Goal: Task Accomplishment & Management: Use online tool/utility

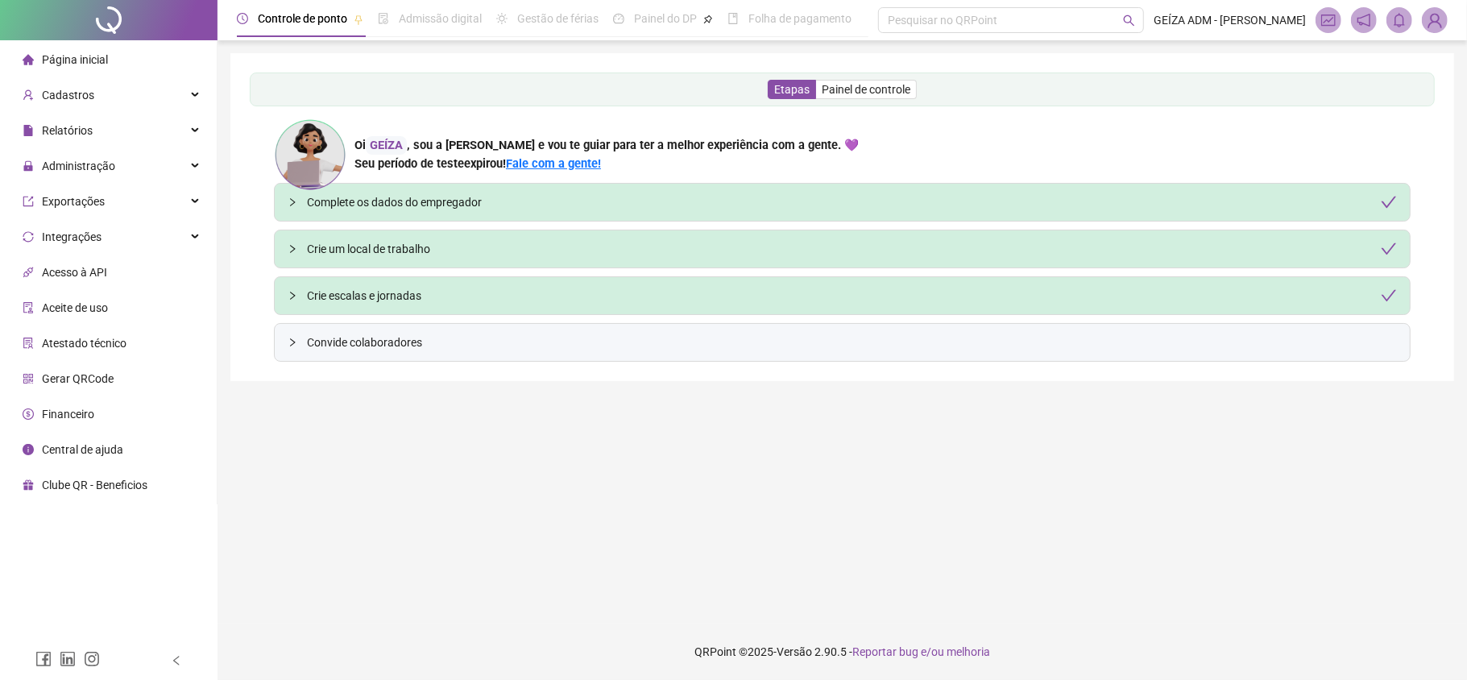
click at [1439, 27] on img at bounding box center [1435, 20] width 24 height 24
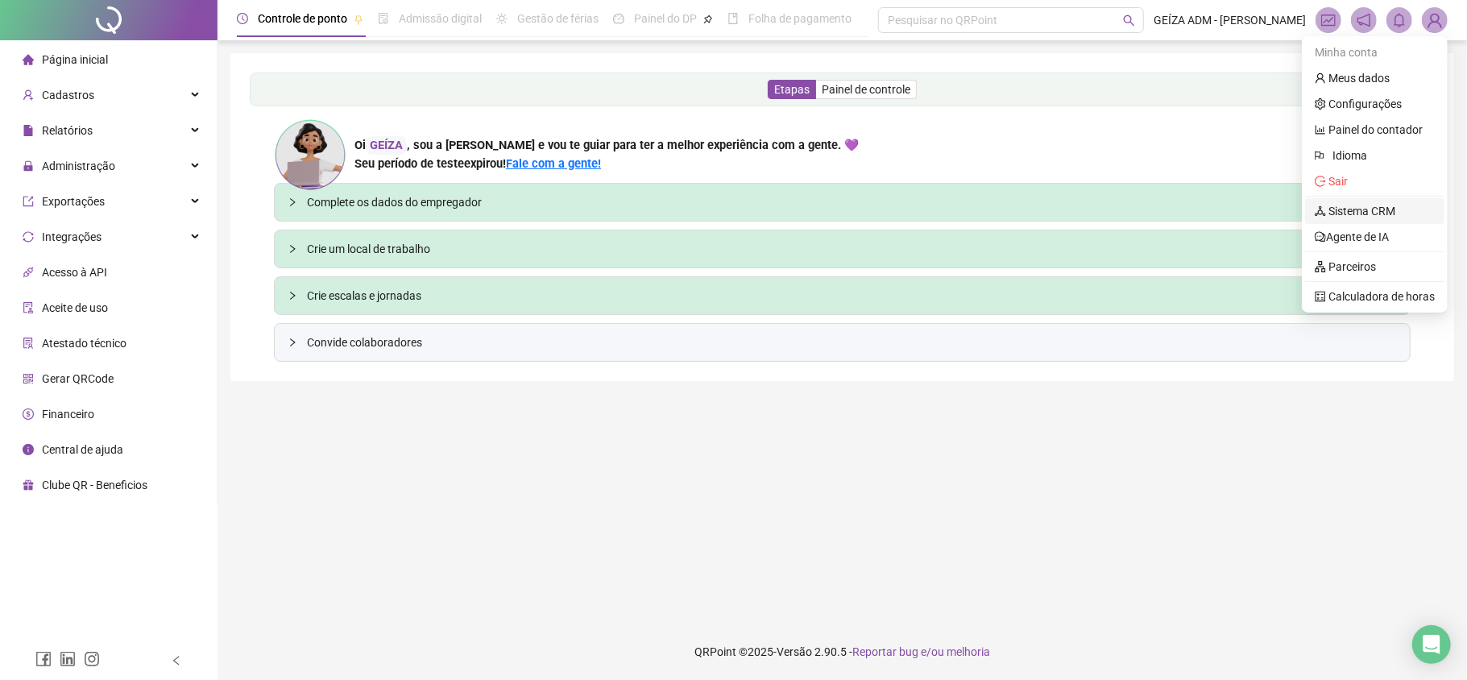
click at [1388, 205] on link "Sistema CRM" at bounding box center [1355, 211] width 81 height 13
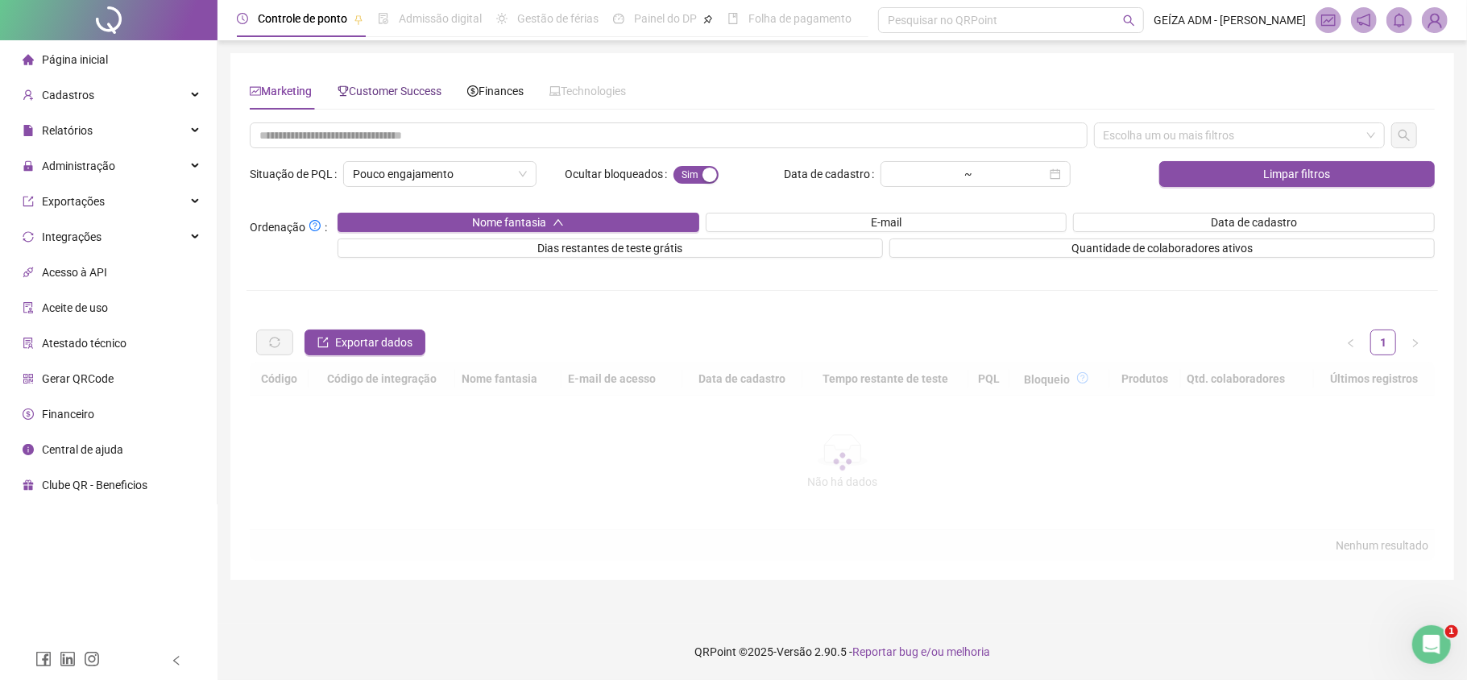
click at [424, 91] on span "Customer Success" at bounding box center [390, 91] width 104 height 13
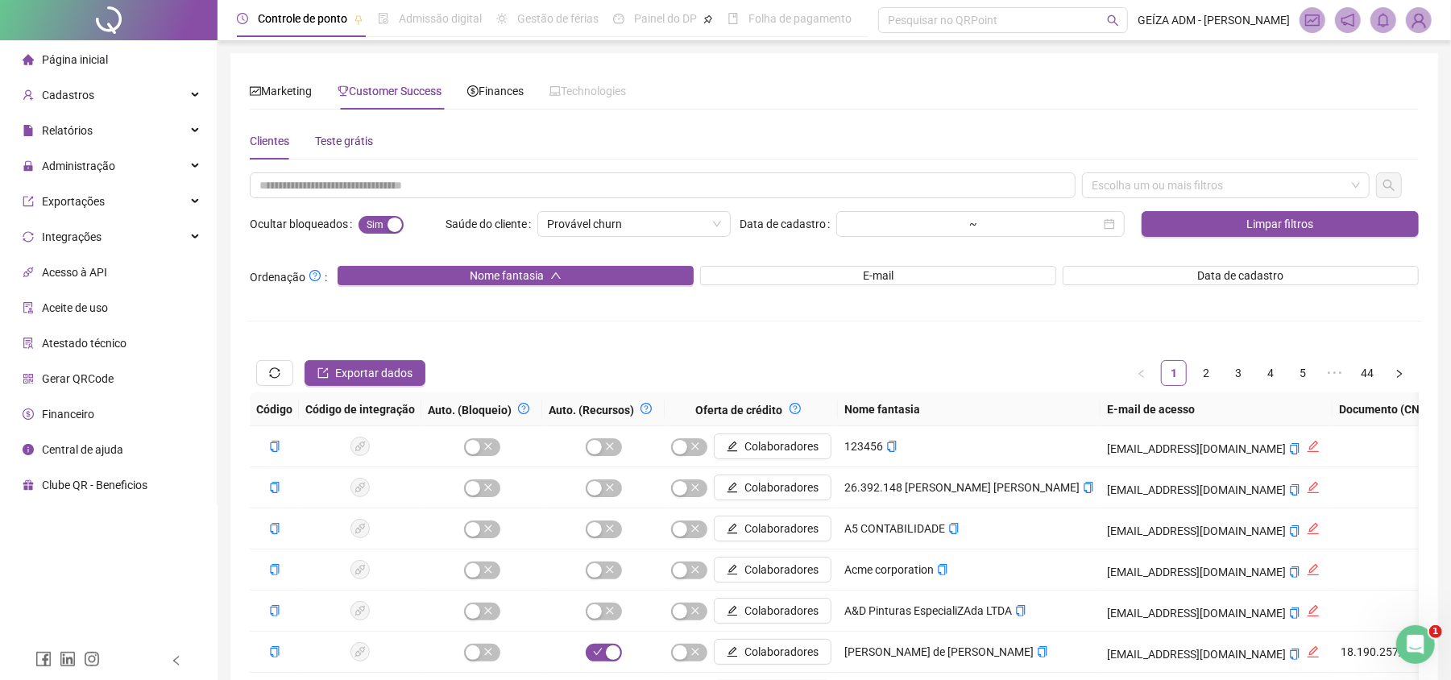
click at [348, 136] on div "Teste grátis" at bounding box center [344, 141] width 58 height 18
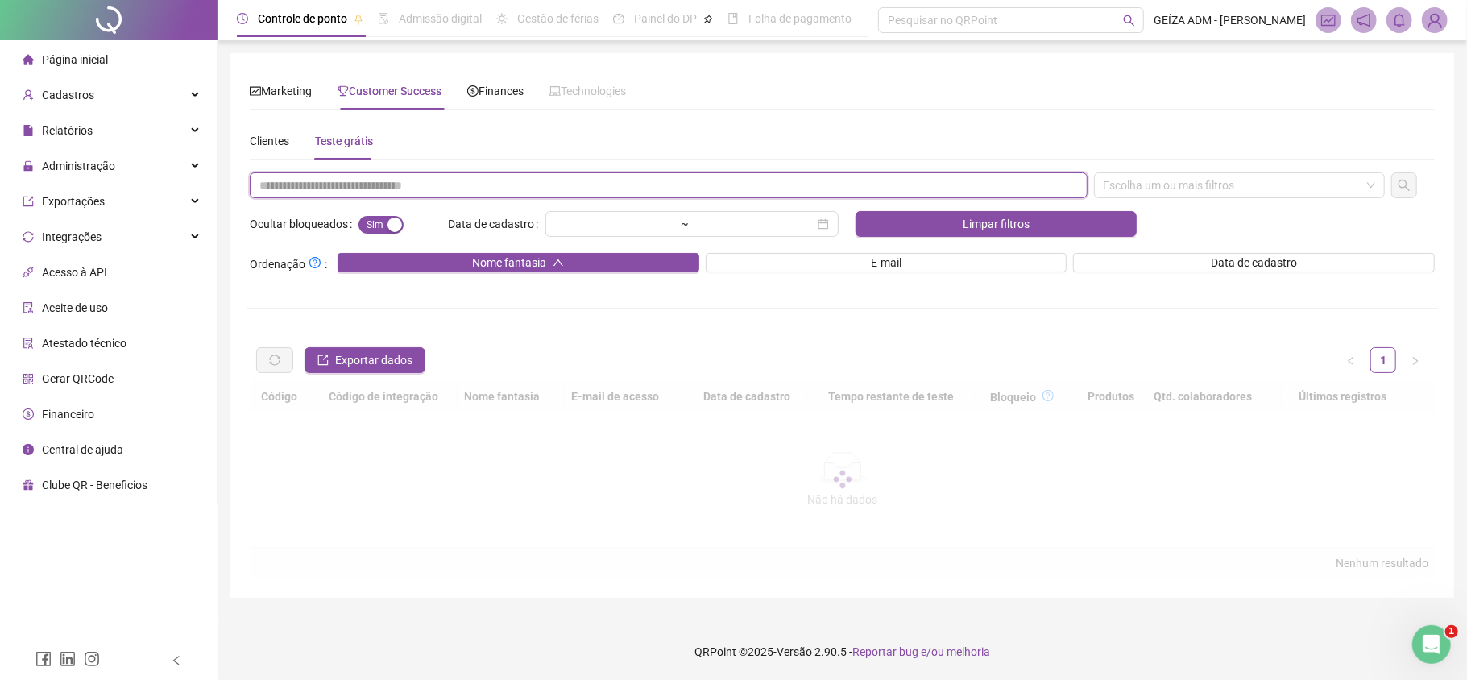
click at [366, 185] on input "text" at bounding box center [669, 185] width 838 height 26
paste input "**********"
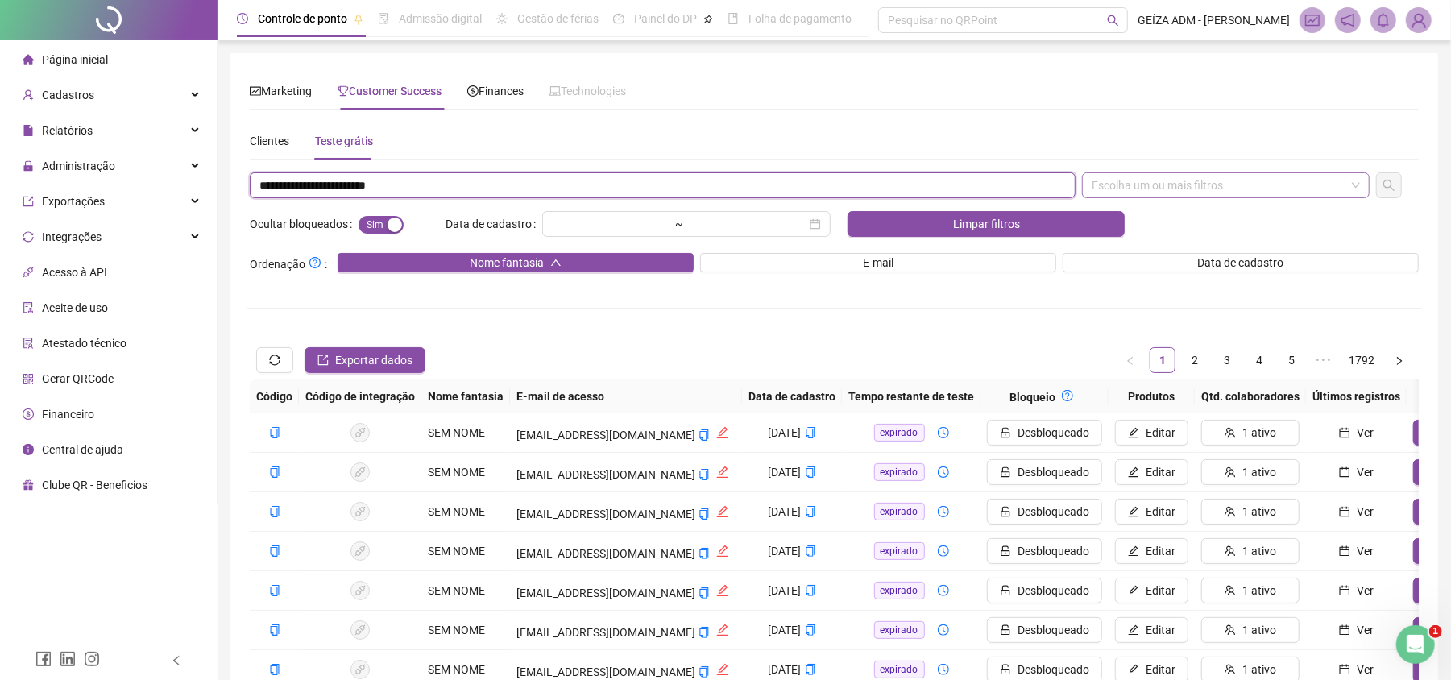
click at [1133, 184] on div "Escolha um ou mais filtros" at bounding box center [1226, 185] width 288 height 26
type input "**********"
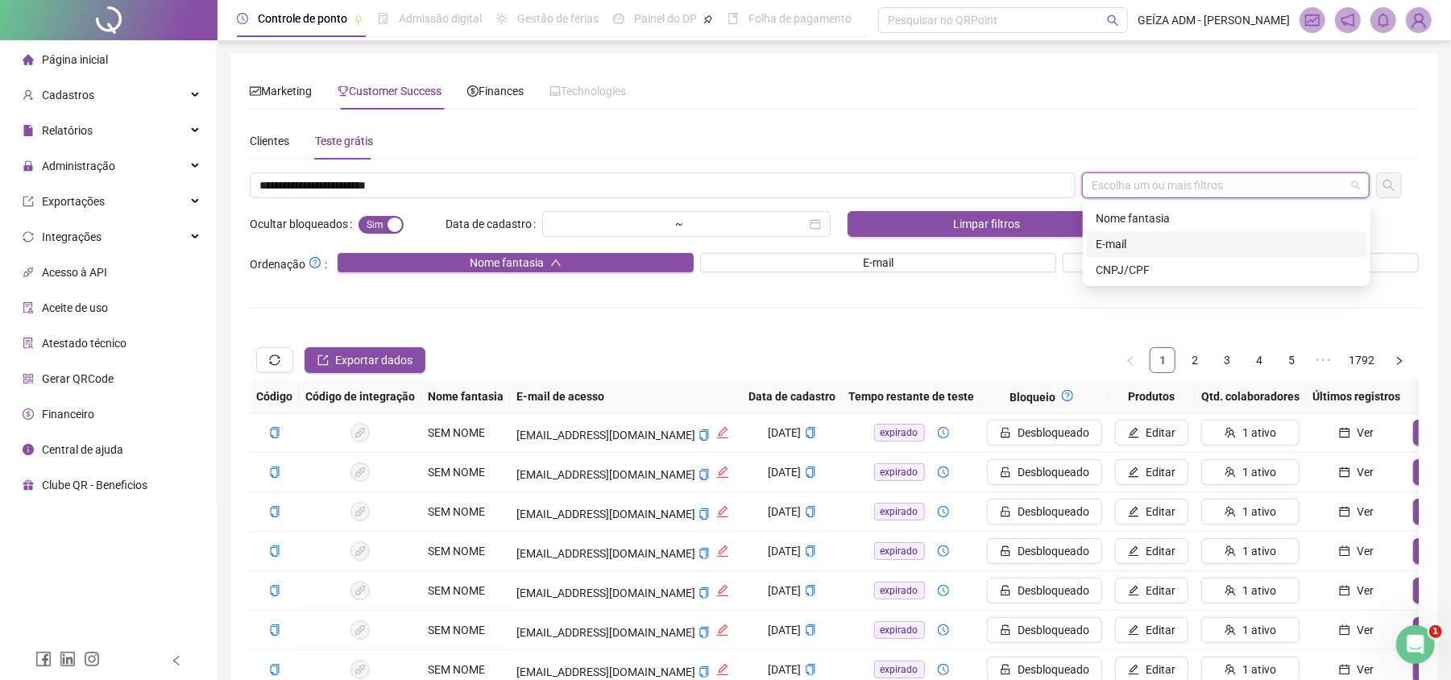
click at [1167, 249] on div "E-mail" at bounding box center [1227, 244] width 262 height 18
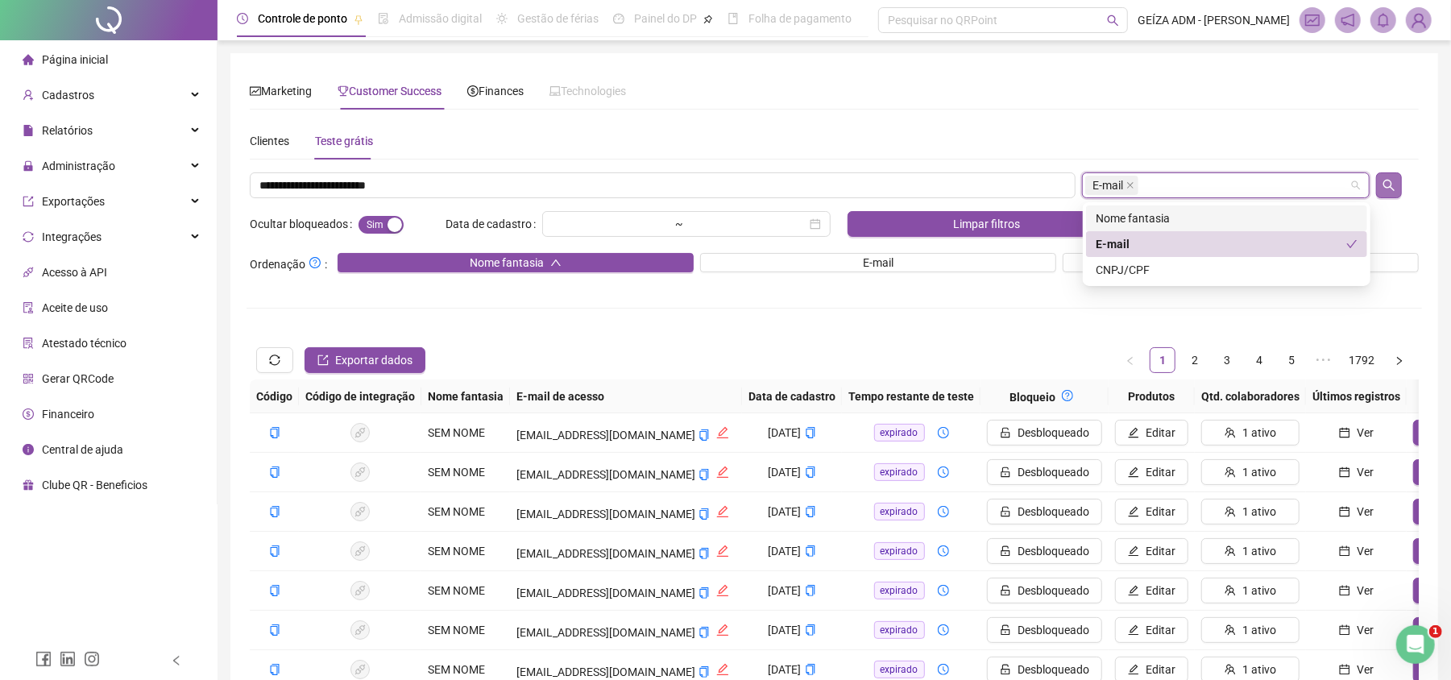
click at [1380, 191] on button "button" at bounding box center [1389, 185] width 26 height 26
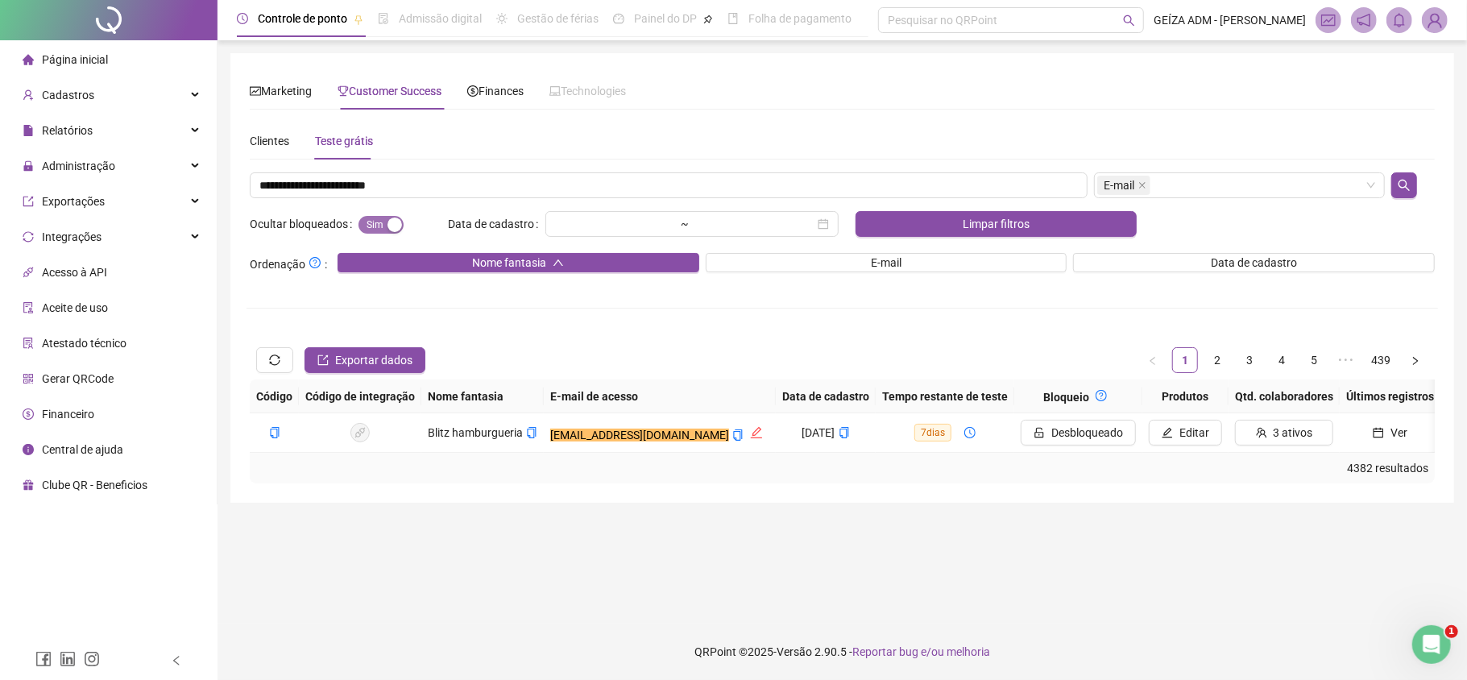
click at [380, 224] on span "Sim Não" at bounding box center [381, 225] width 45 height 18
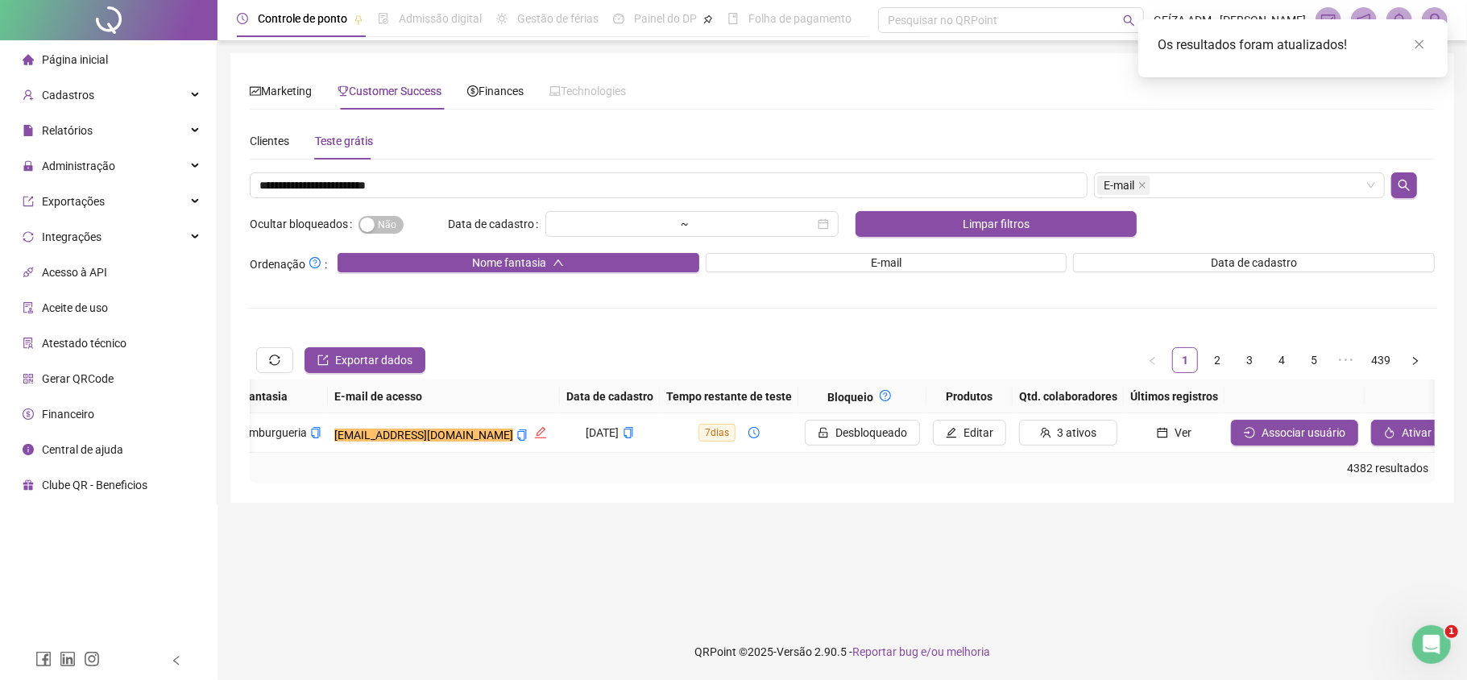
scroll to position [0, 230]
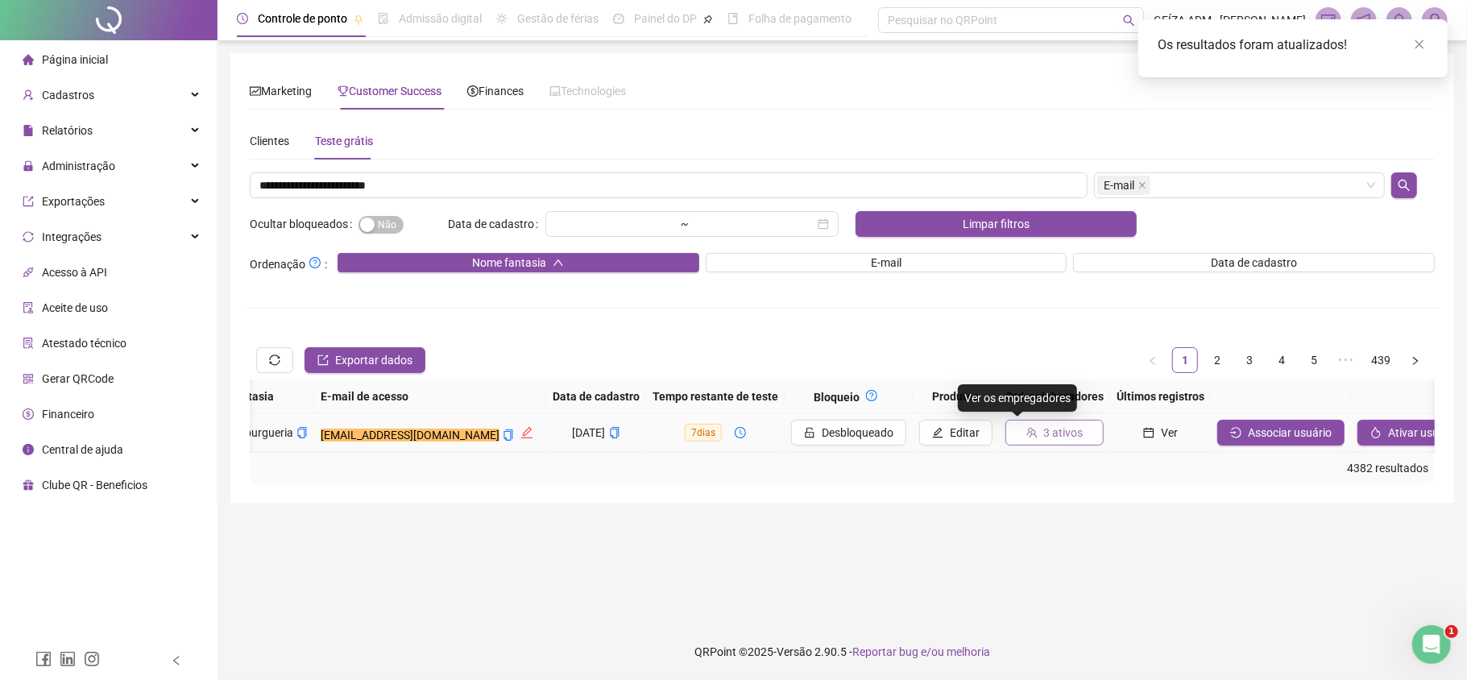
click at [1044, 433] on span "3 ativos" at bounding box center [1063, 433] width 39 height 18
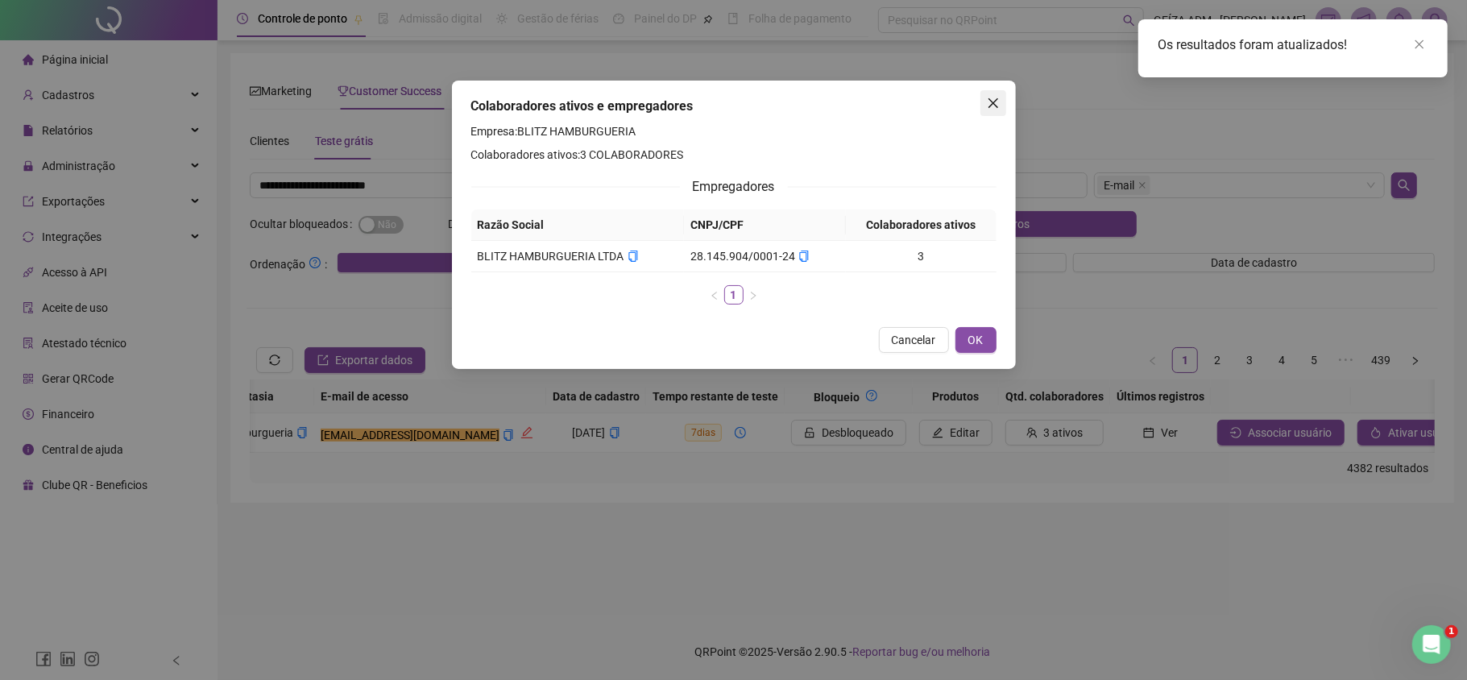
click at [987, 95] on button "Close" at bounding box center [994, 103] width 26 height 26
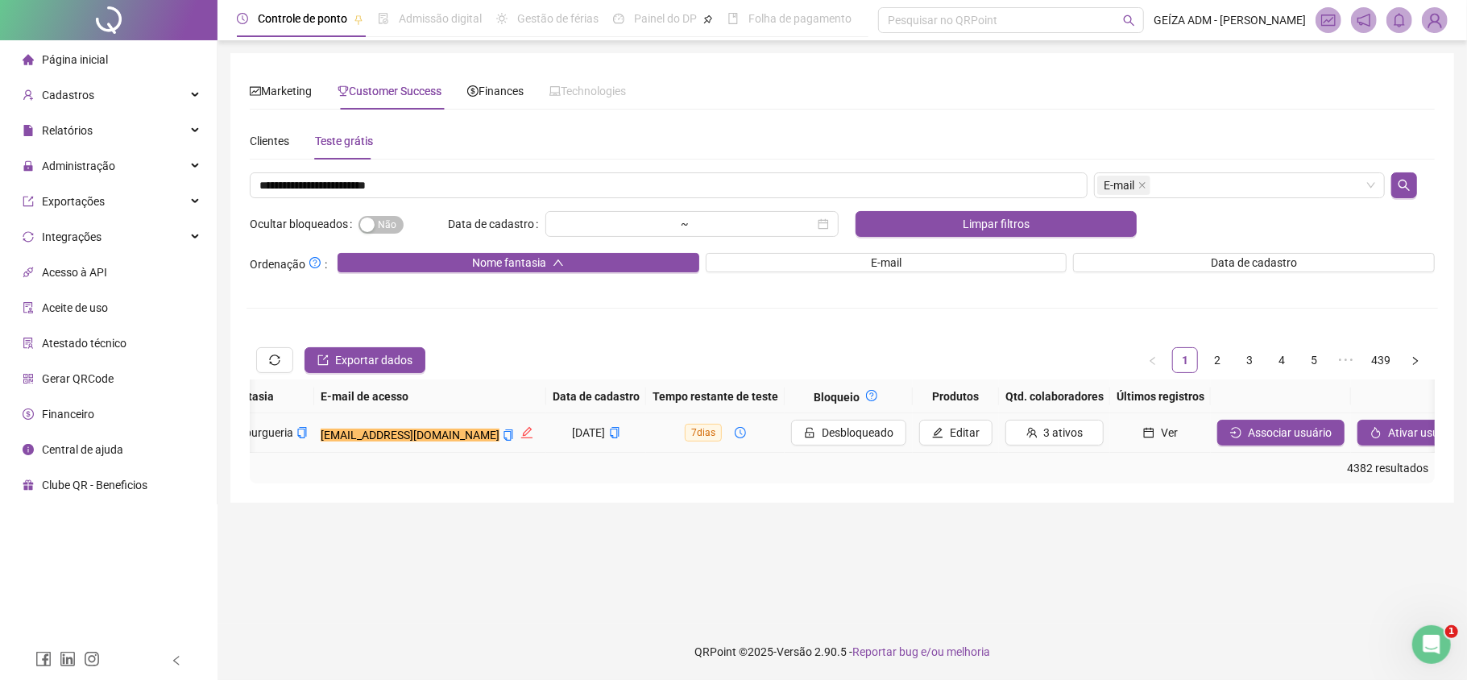
click at [1144, 434] on icon "calendar" at bounding box center [1149, 433] width 10 height 10
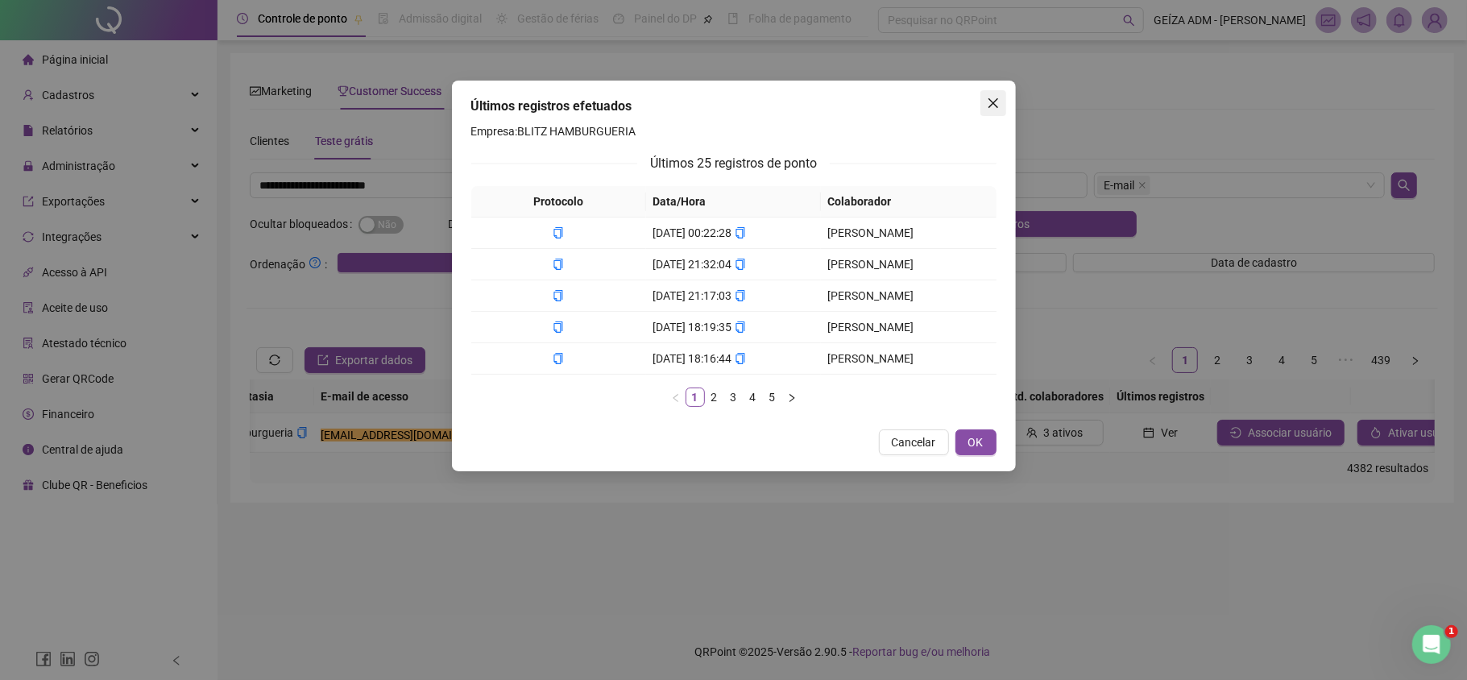
click at [994, 102] on icon "close" at bounding box center [993, 103] width 10 height 10
